Goal: Task Accomplishment & Management: Manage account settings

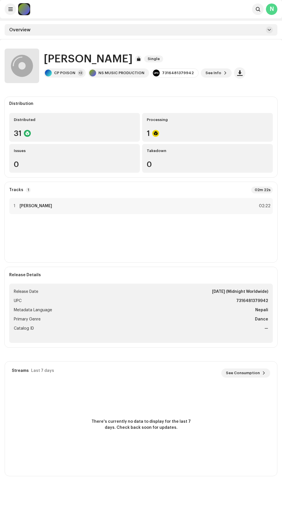
click at [10, 9] on span at bounding box center [10, 9] width 4 height 5
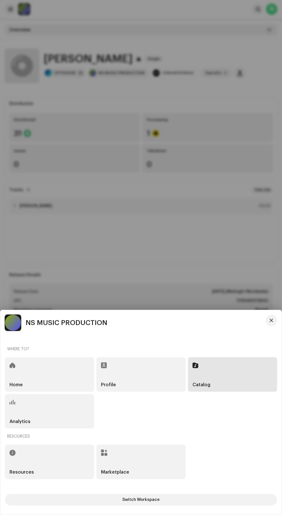
click at [38, 411] on div "Analytics" at bounding box center [49, 411] width 89 height 35
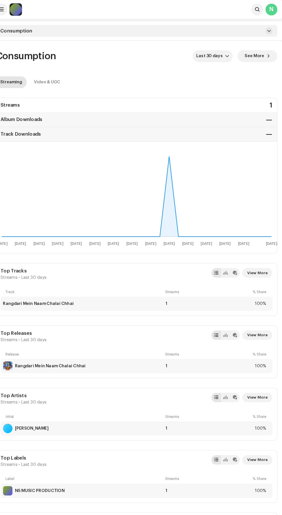
click at [24, 12] on div at bounding box center [24, 9] width 12 height 12
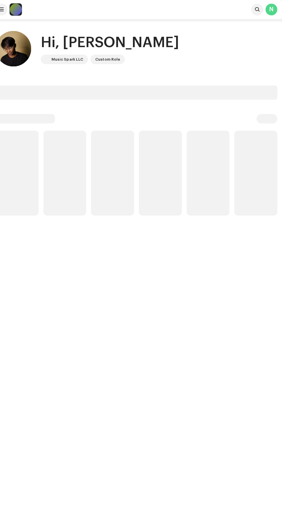
click at [20, 7] on div at bounding box center [24, 9] width 12 height 12
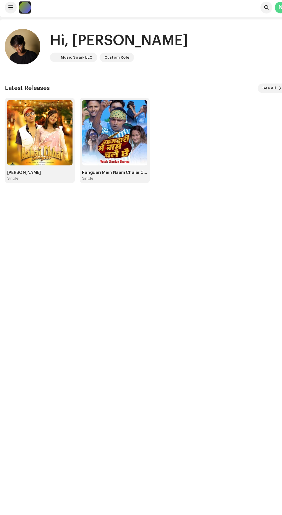
click at [10, 10] on span at bounding box center [10, 9] width 4 height 5
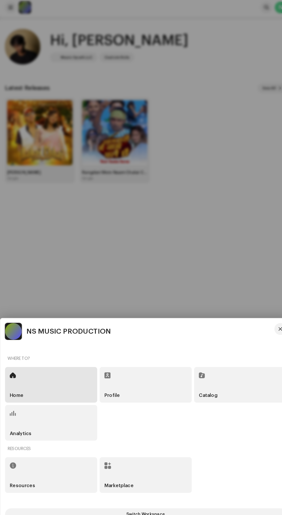
click at [105, 368] on span at bounding box center [104, 365] width 6 height 5
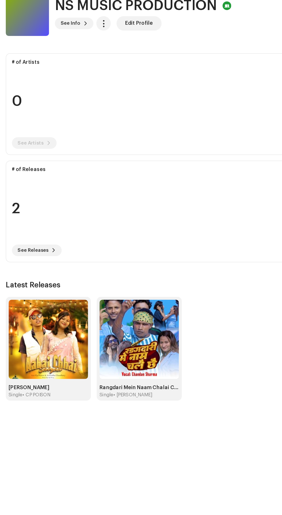
click at [26, 371] on div "• CP POISON" at bounding box center [29, 369] width 22 height 5
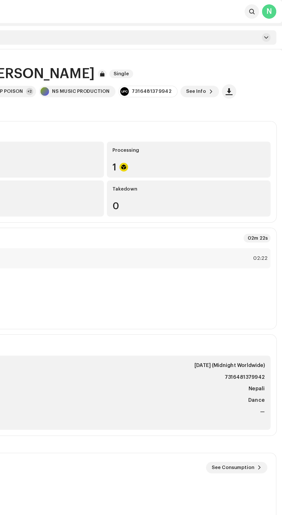
click at [212, 72] on span "See Info" at bounding box center [213, 73] width 16 height 12
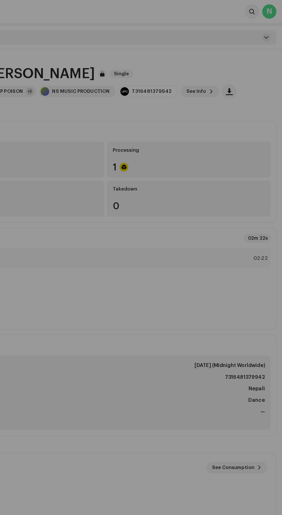
click at [104, 62] on div "Aabai Chhai Sajna 3046584 Metadata Distribution Metadata Language Nepali Releas…" at bounding box center [141, 257] width 282 height 515
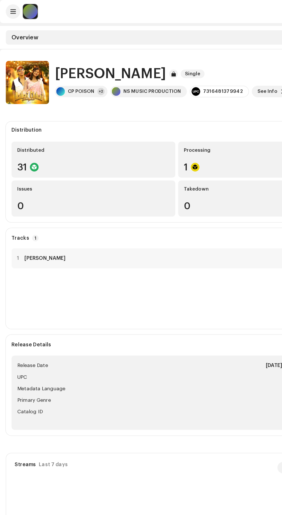
click at [8, 9] on span at bounding box center [10, 9] width 4 height 5
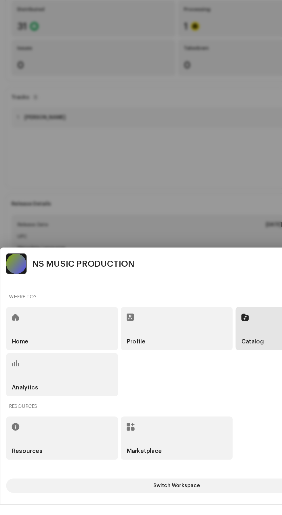
click at [22, 429] on div "Analytics" at bounding box center [49, 411] width 89 height 35
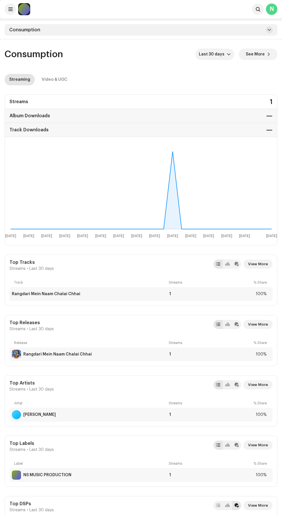
click at [25, 10] on div at bounding box center [24, 9] width 12 height 12
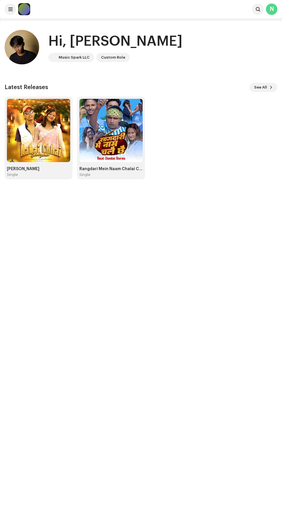
click at [10, 9] on span at bounding box center [10, 9] width 4 height 5
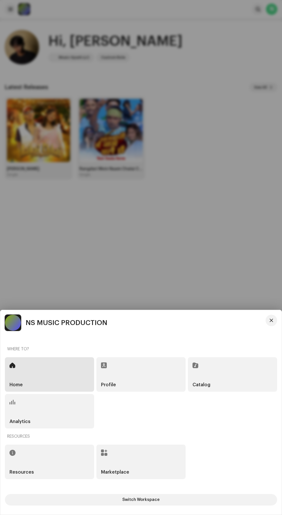
click at [15, 326] on div at bounding box center [13, 323] width 16 height 16
click at [33, 84] on div at bounding box center [141, 257] width 282 height 515
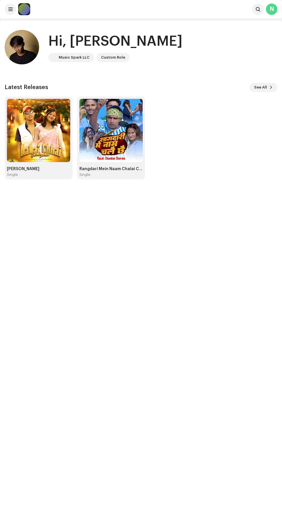
click at [27, 9] on div at bounding box center [24, 9] width 12 height 12
click at [24, 10] on div at bounding box center [24, 9] width 12 height 12
click at [10, 9] on span at bounding box center [10, 9] width 4 height 5
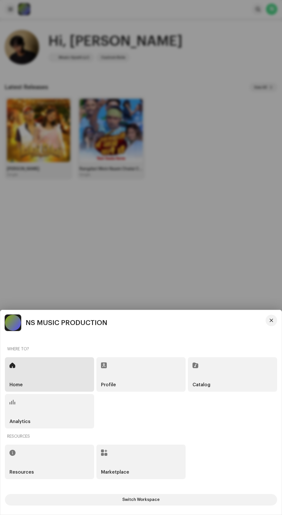
click at [76, 496] on button "Switch Workspace" at bounding box center [141, 500] width 272 height 12
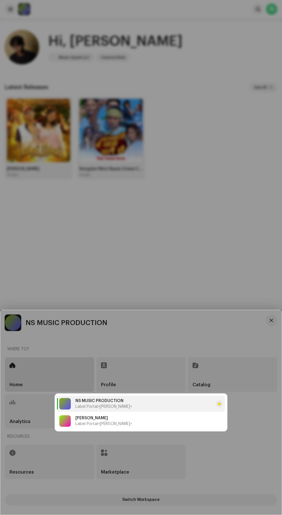
click at [91, 424] on span "Label Portal <Sumit Mallik>" at bounding box center [103, 424] width 57 height 5
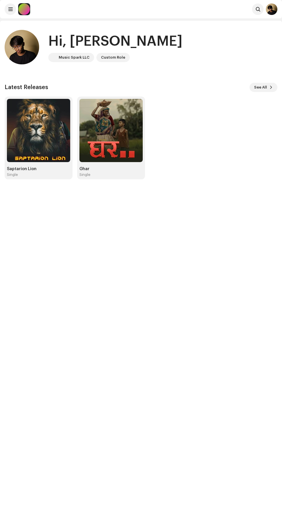
click at [10, 9] on span at bounding box center [10, 9] width 4 height 5
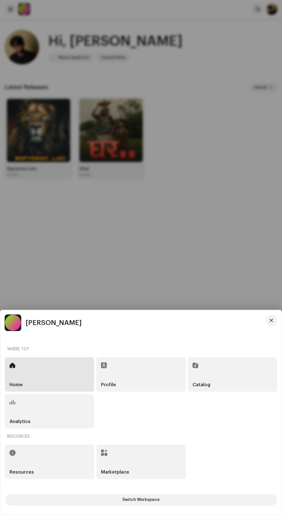
click at [41, 410] on div "Analytics" at bounding box center [49, 411] width 89 height 35
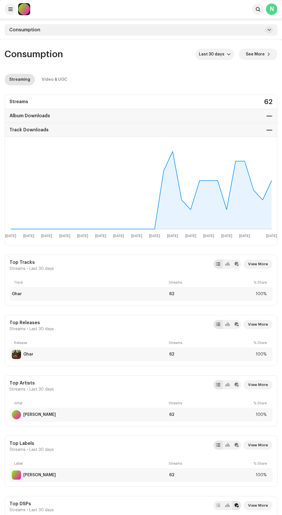
click at [10, 9] on span at bounding box center [10, 9] width 4 height 5
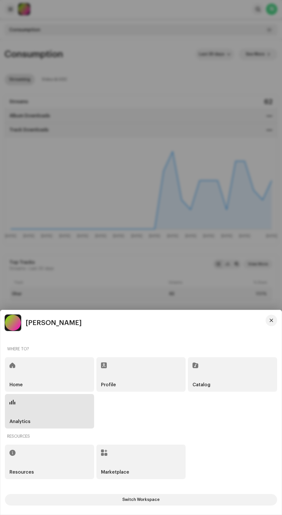
click at [106, 367] on span at bounding box center [104, 365] width 6 height 5
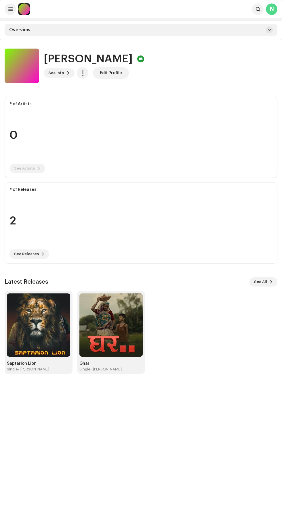
click at [258, 282] on span "See All" at bounding box center [260, 282] width 13 height 12
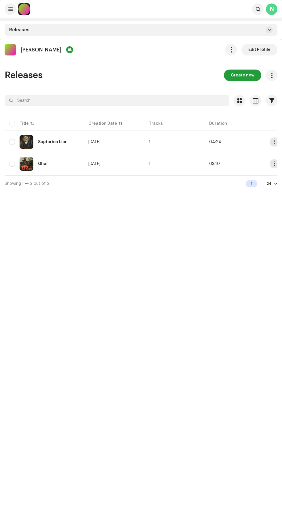
scroll to position [0, 240]
click at [268, 141] on span "button" at bounding box center [268, 142] width 4 height 5
click at [47, 164] on div "Ghar" at bounding box center [43, 164] width 10 height 4
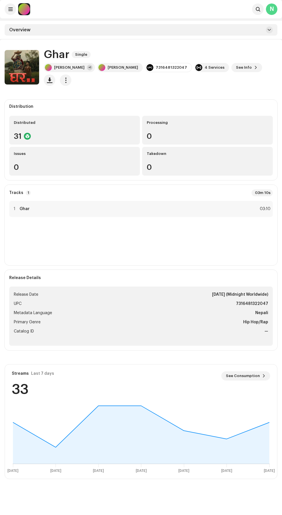
click at [30, 136] on re-a-icon-status-badge at bounding box center [27, 136] width 7 height 7
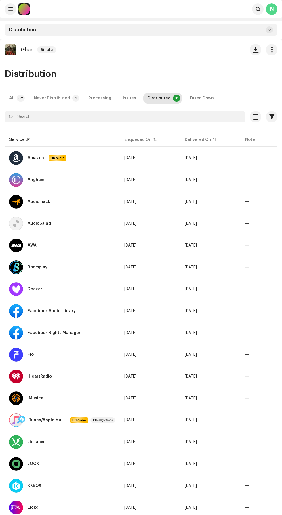
click at [271, 49] on span "button" at bounding box center [271, 49] width 5 height 5
click at [235, 77] on div "Edit" at bounding box center [245, 75] width 53 height 5
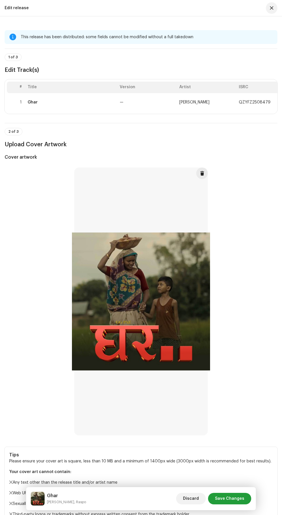
click at [76, 103] on div "Ghar" at bounding box center [71, 102] width 87 height 5
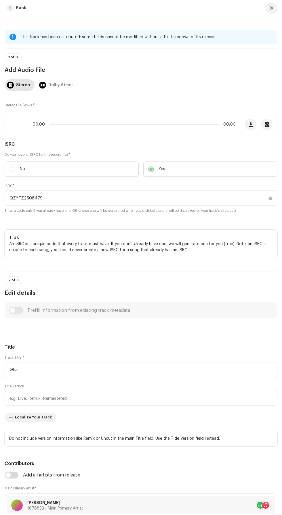
click at [155, 385] on div "Title Version" at bounding box center [141, 395] width 273 height 22
click at [172, 370] on input "Ghar" at bounding box center [141, 369] width 273 height 15
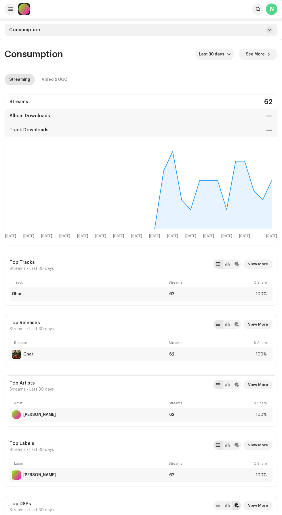
click at [275, 9] on div "N" at bounding box center [272, 9] width 12 height 12
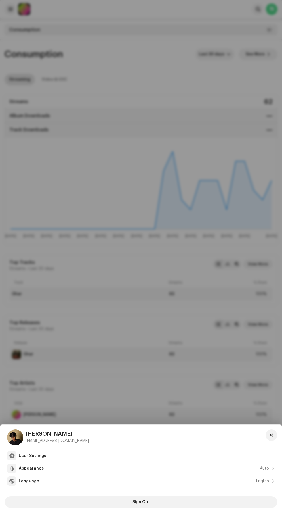
click at [187, 84] on div at bounding box center [141, 257] width 282 height 515
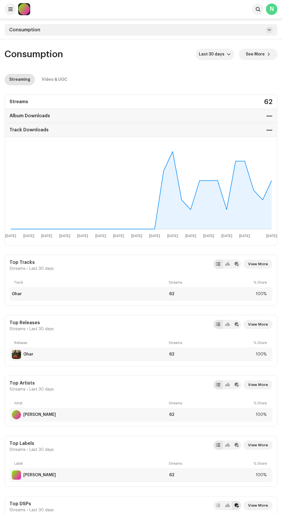
click at [10, 9] on span at bounding box center [10, 9] width 4 height 5
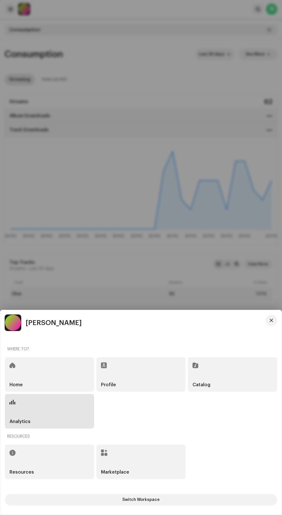
click at [63, 384] on div "Home" at bounding box center [49, 374] width 89 height 35
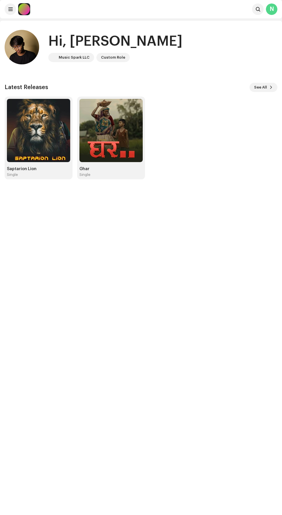
click at [39, 141] on img at bounding box center [38, 130] width 63 height 63
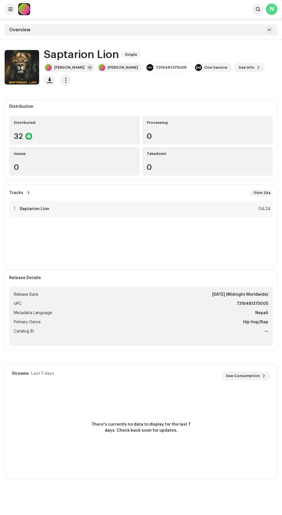
click at [87, 70] on div "+2" at bounding box center [90, 68] width 6 height 6
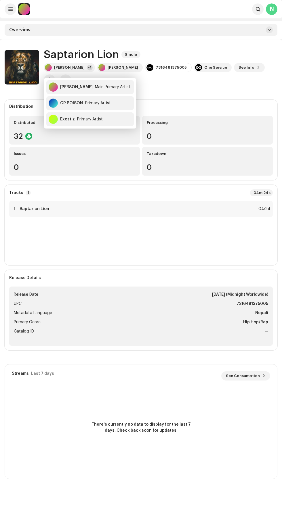
click at [192, 104] on div "Distribution" at bounding box center [140, 106] width 263 height 5
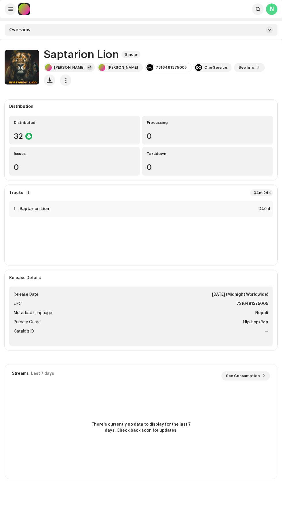
click at [94, 133] on div "32" at bounding box center [74, 136] width 121 height 7
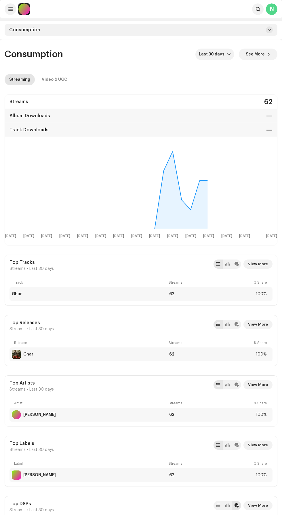
click at [21, 6] on div at bounding box center [24, 9] width 12 height 12
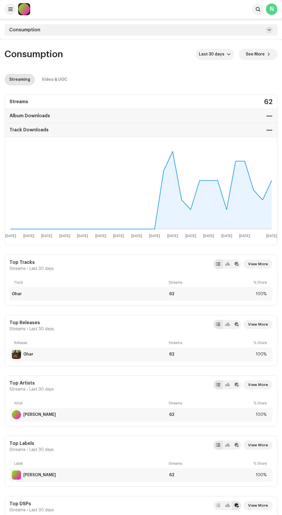
scroll to position [120, 0]
